Goal: Find specific page/section: Find specific page/section

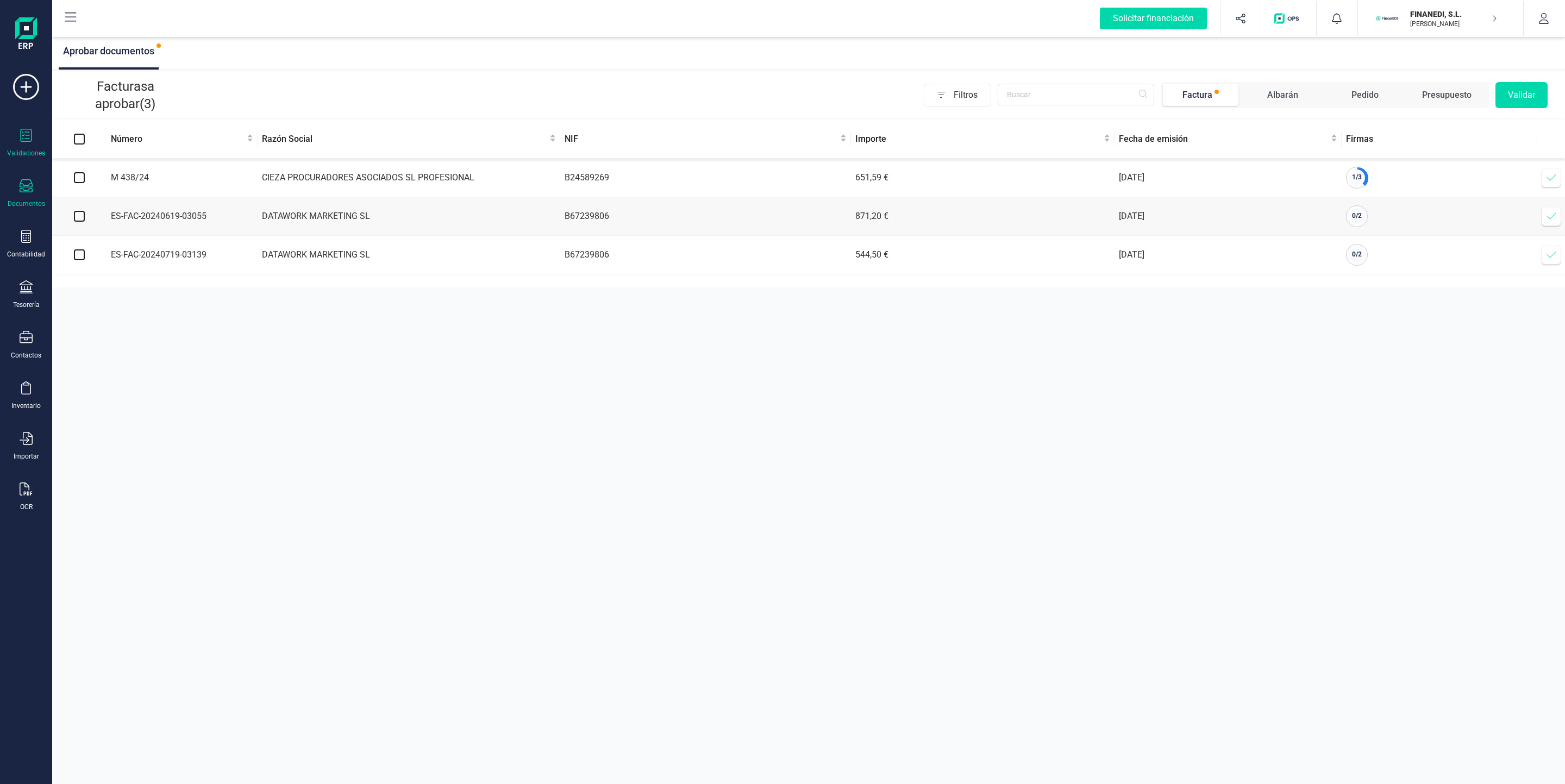
click at [30, 190] on icon at bounding box center [26, 186] width 13 height 13
click at [129, 160] on div at bounding box center [132, 156] width 19 height 13
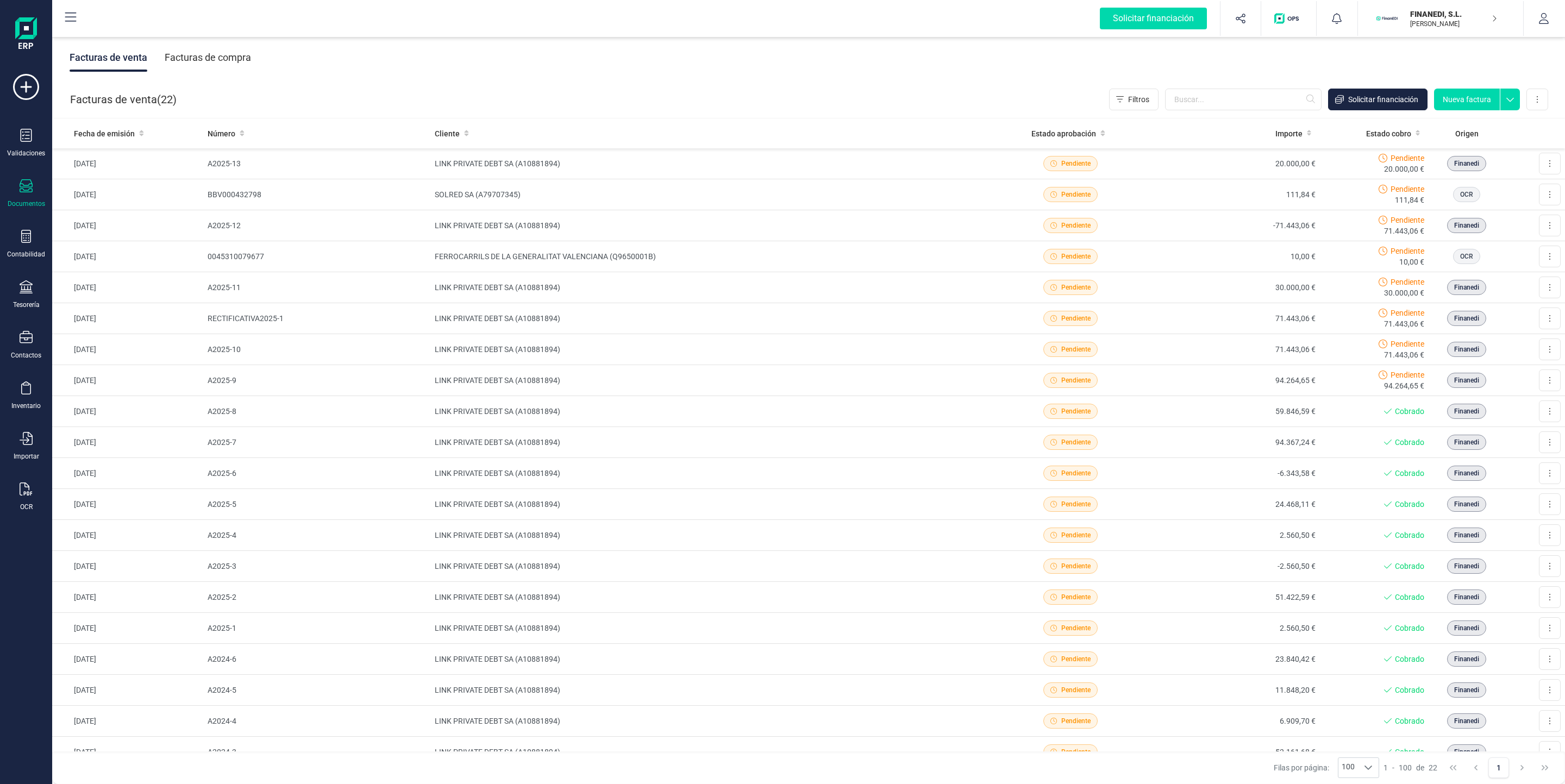
click at [230, 55] on div "Facturas de compra" at bounding box center [208, 58] width 86 height 28
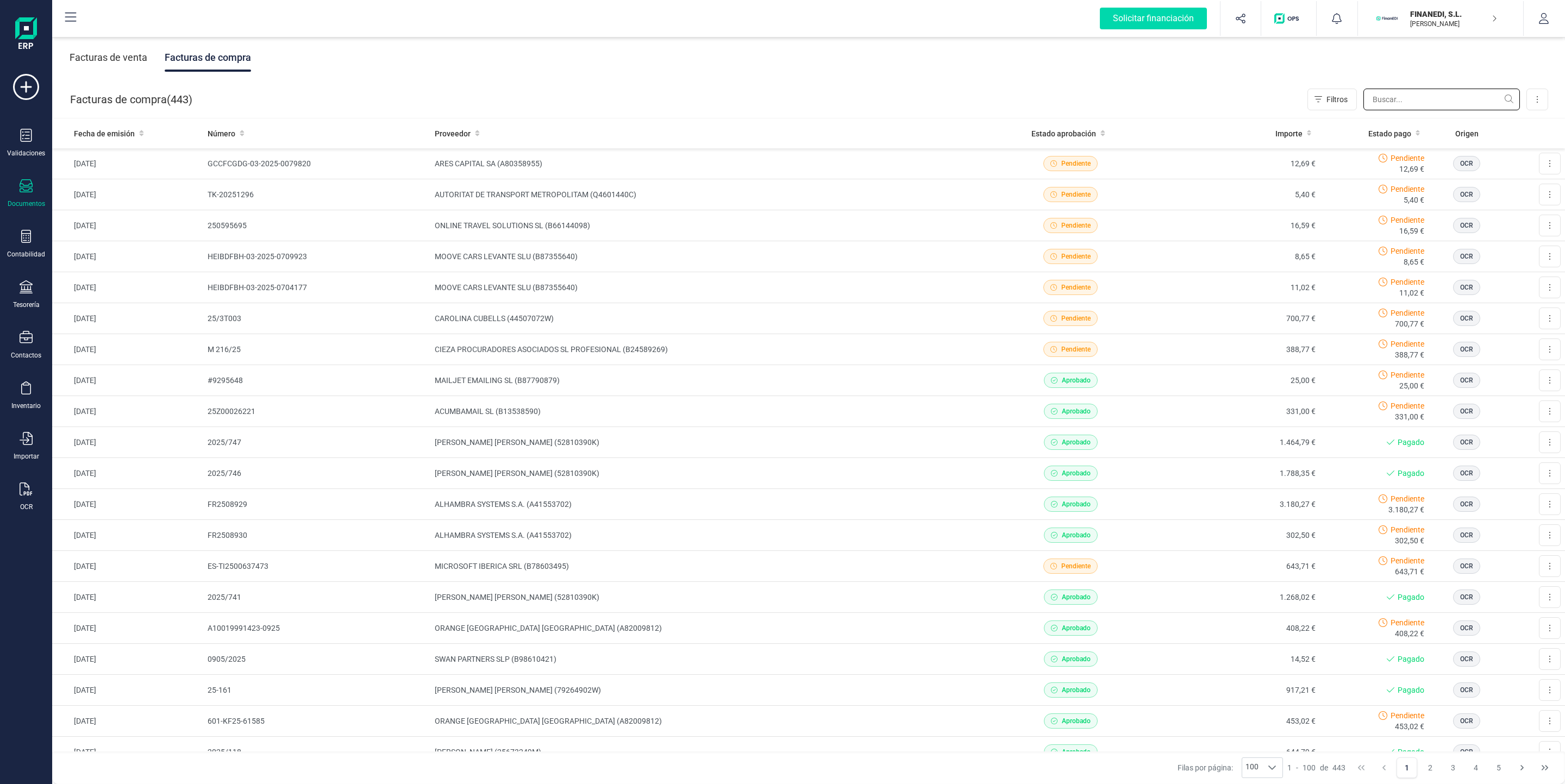
click at [1420, 95] on input "text" at bounding box center [1442, 99] width 157 height 21
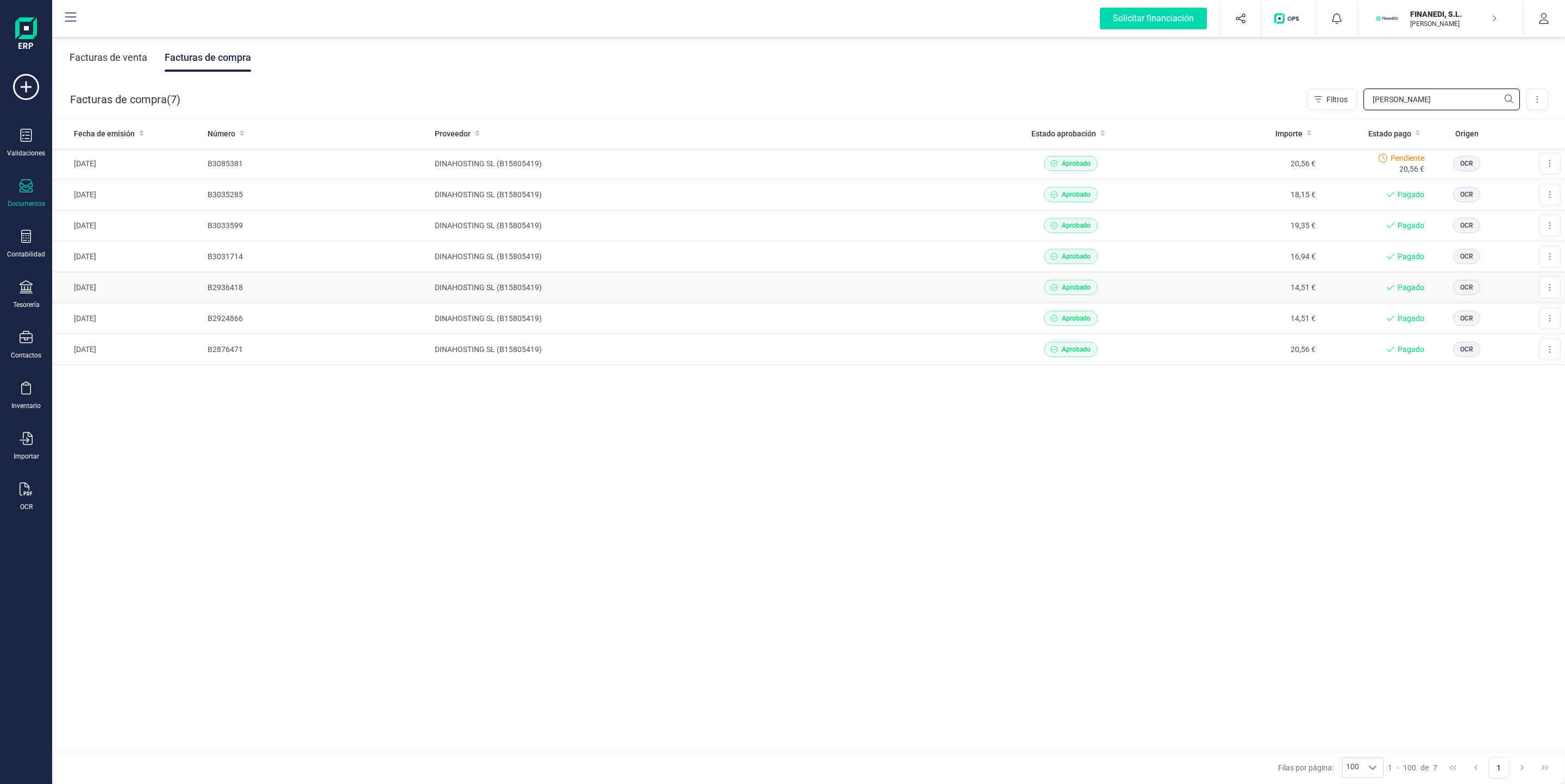
type input "[PERSON_NAME]"
click at [952, 292] on td "DINAHOSTING SL (B15805419)" at bounding box center [708, 287] width 557 height 31
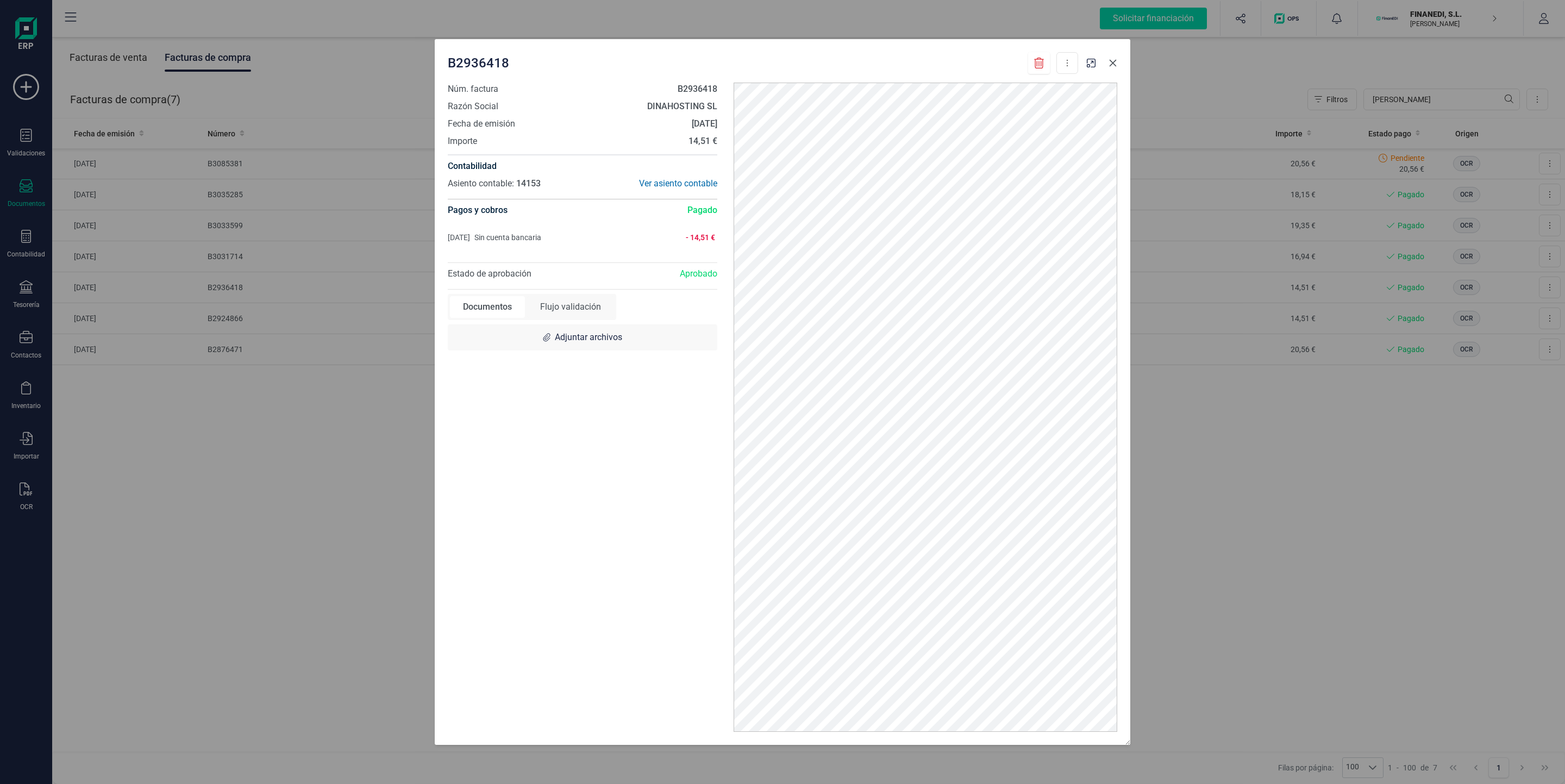
click at [1109, 67] on icon "Close" at bounding box center [1113, 63] width 9 height 9
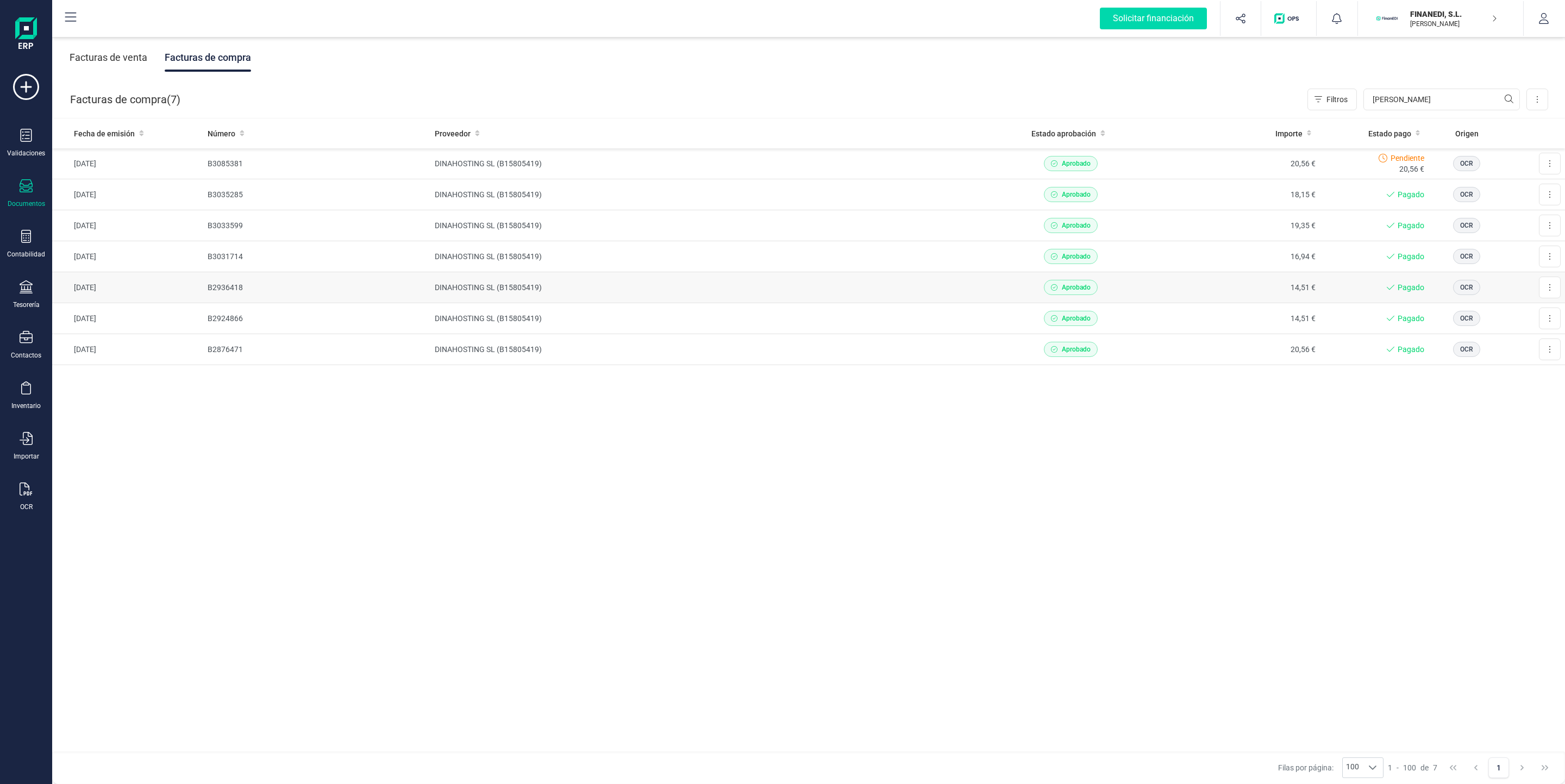
click at [877, 279] on td "DINAHOSTING SL (B15805419)" at bounding box center [708, 287] width 557 height 31
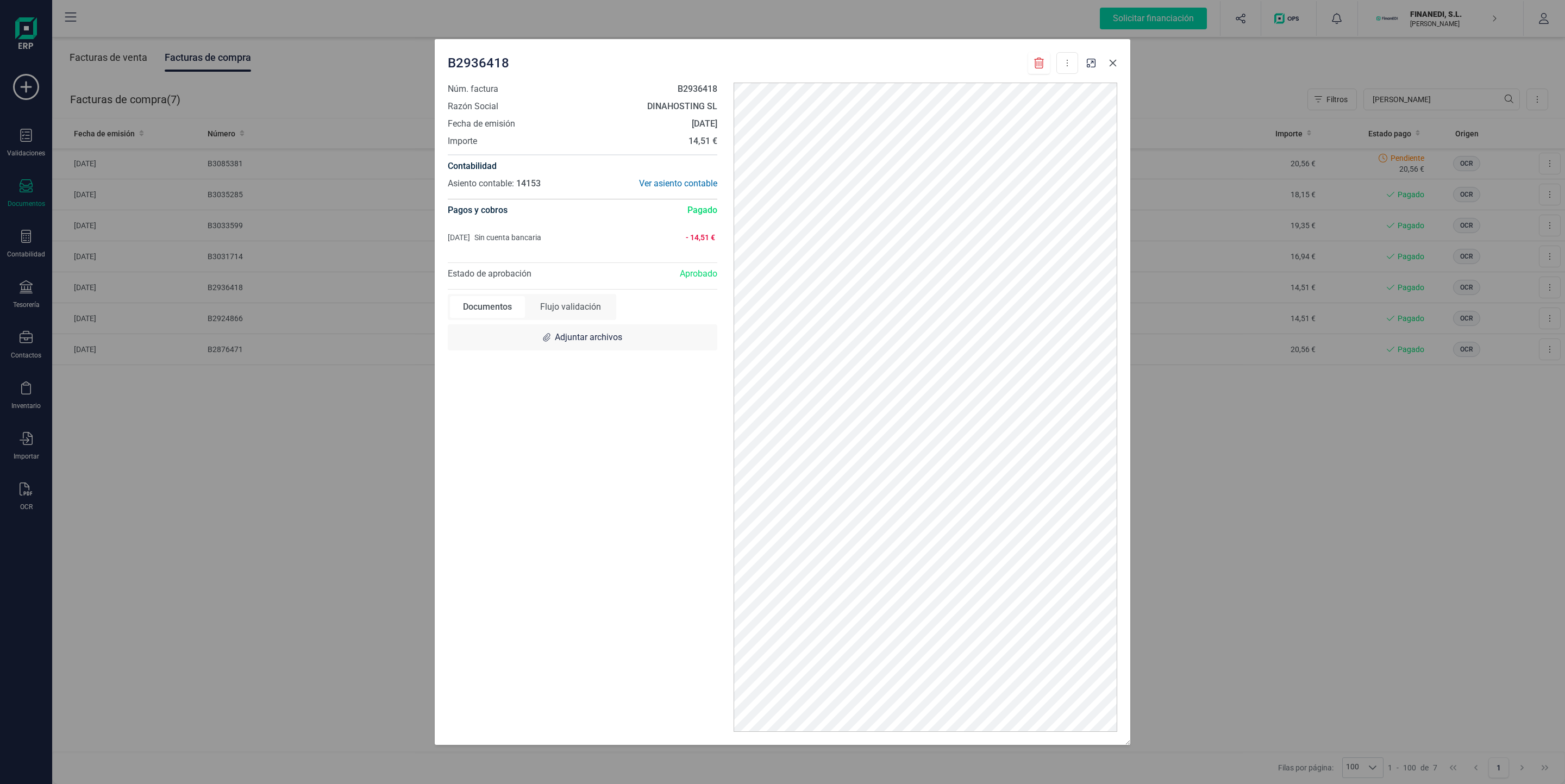
click at [1113, 64] on icon "Close" at bounding box center [1113, 63] width 9 height 9
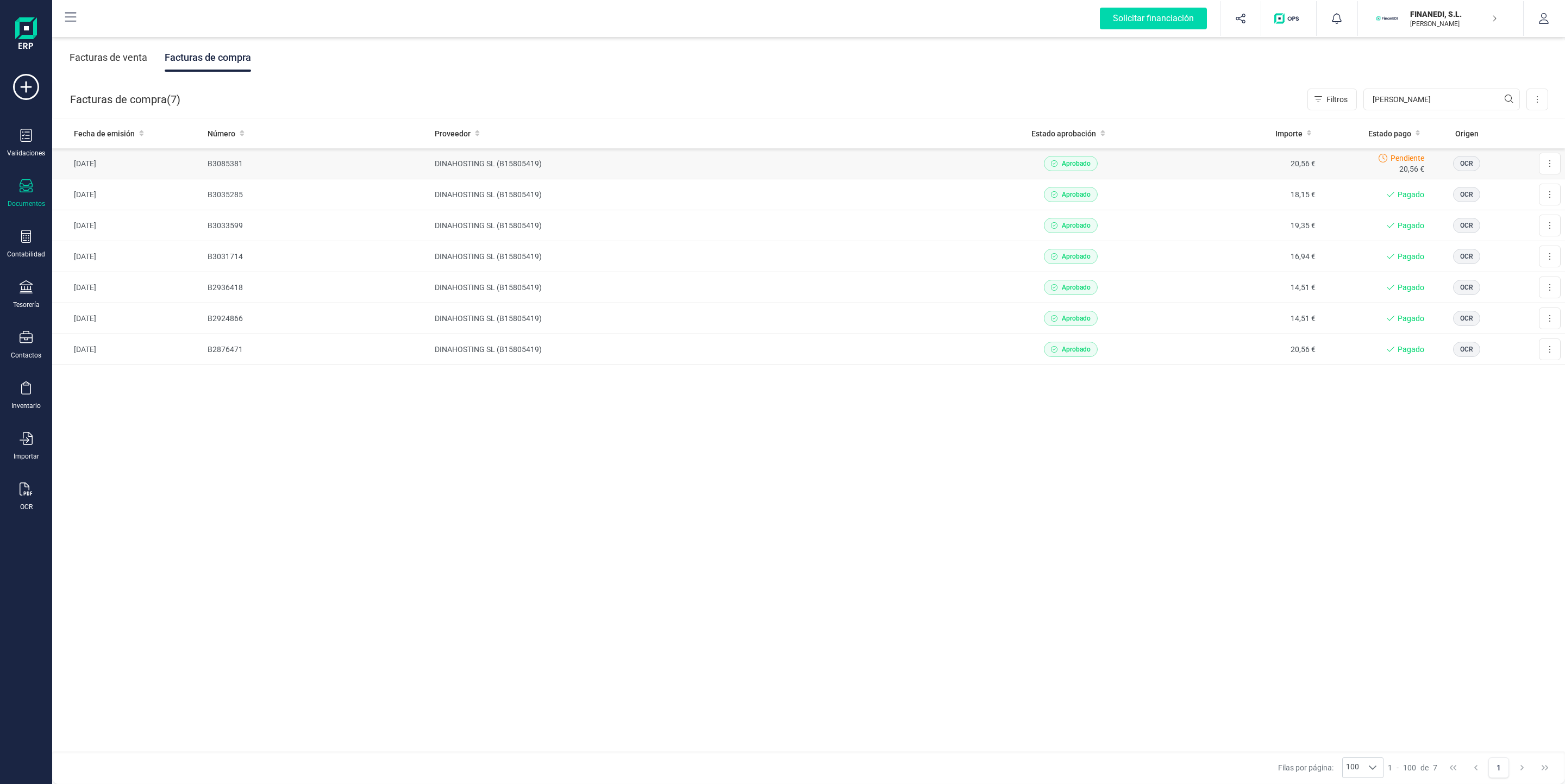
click at [1227, 165] on td "20,56 €" at bounding box center [1237, 164] width 166 height 31
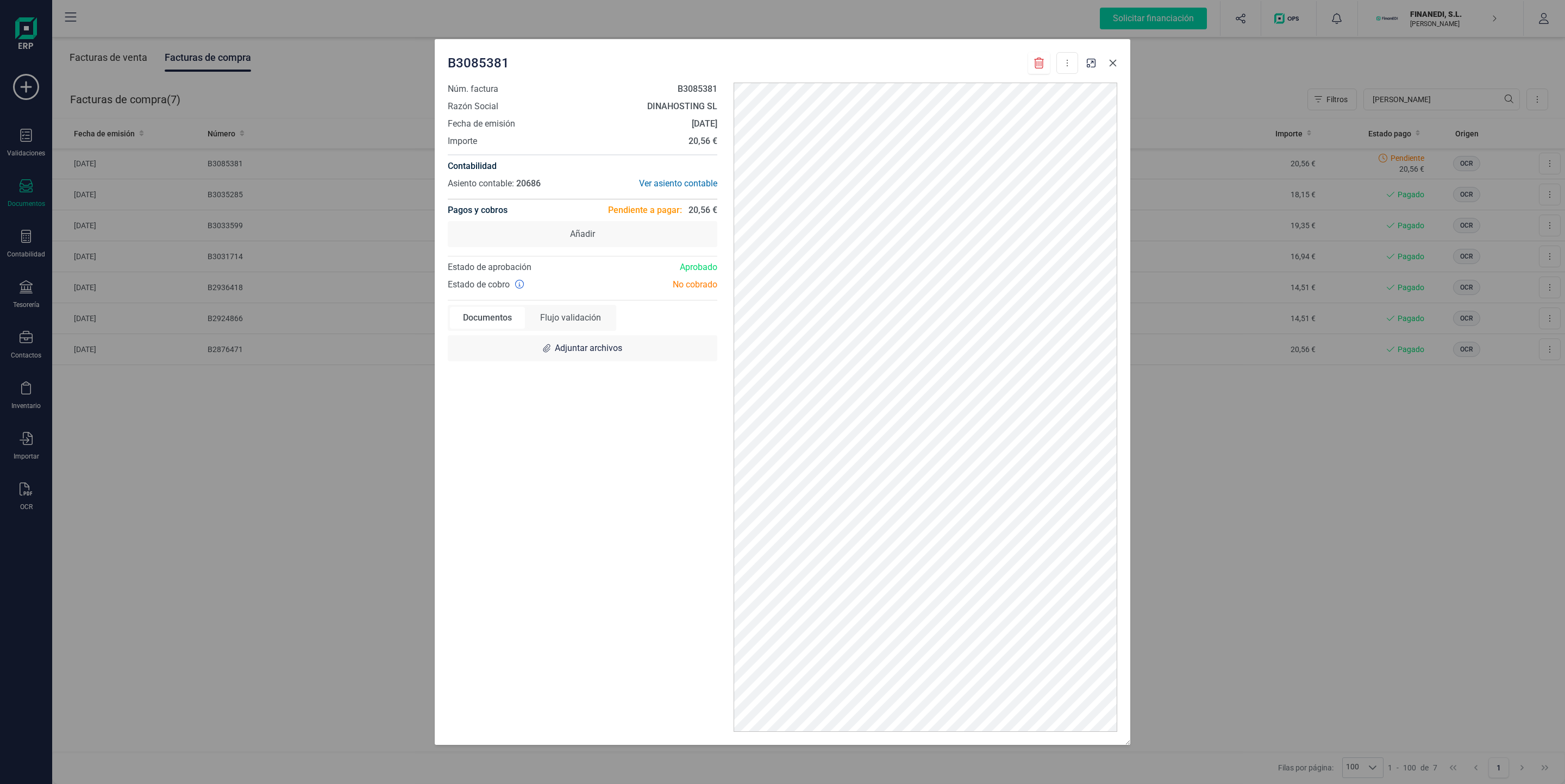
click at [1117, 67] on icon "Close" at bounding box center [1113, 63] width 9 height 9
